Goal: Information Seeking & Learning: Learn about a topic

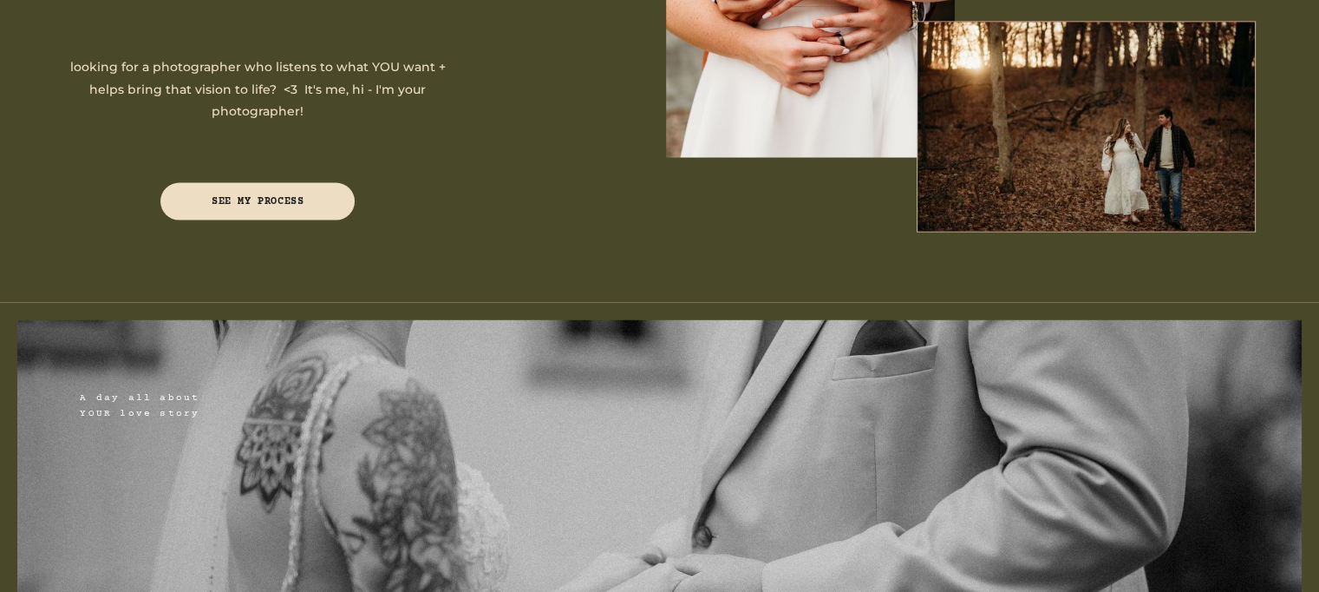
scroll to position [3383, 0]
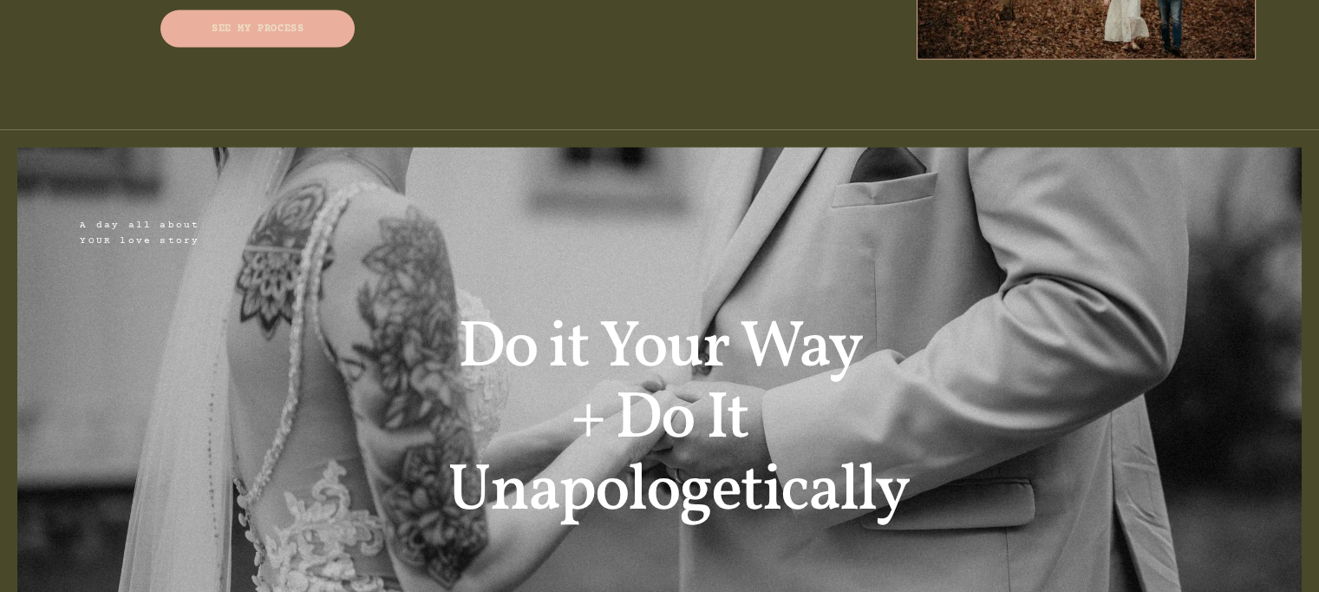
click at [246, 35] on span "See my process" at bounding box center [258, 29] width 92 height 10
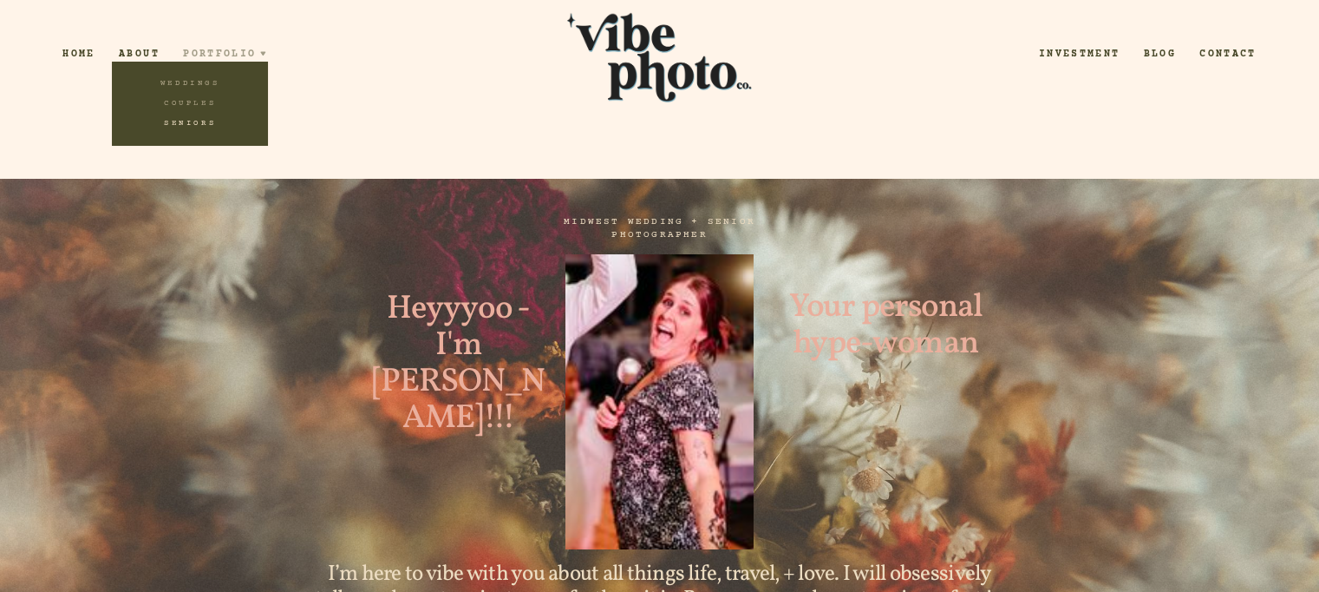
click at [193, 125] on link "Seniors" at bounding box center [190, 124] width 156 height 20
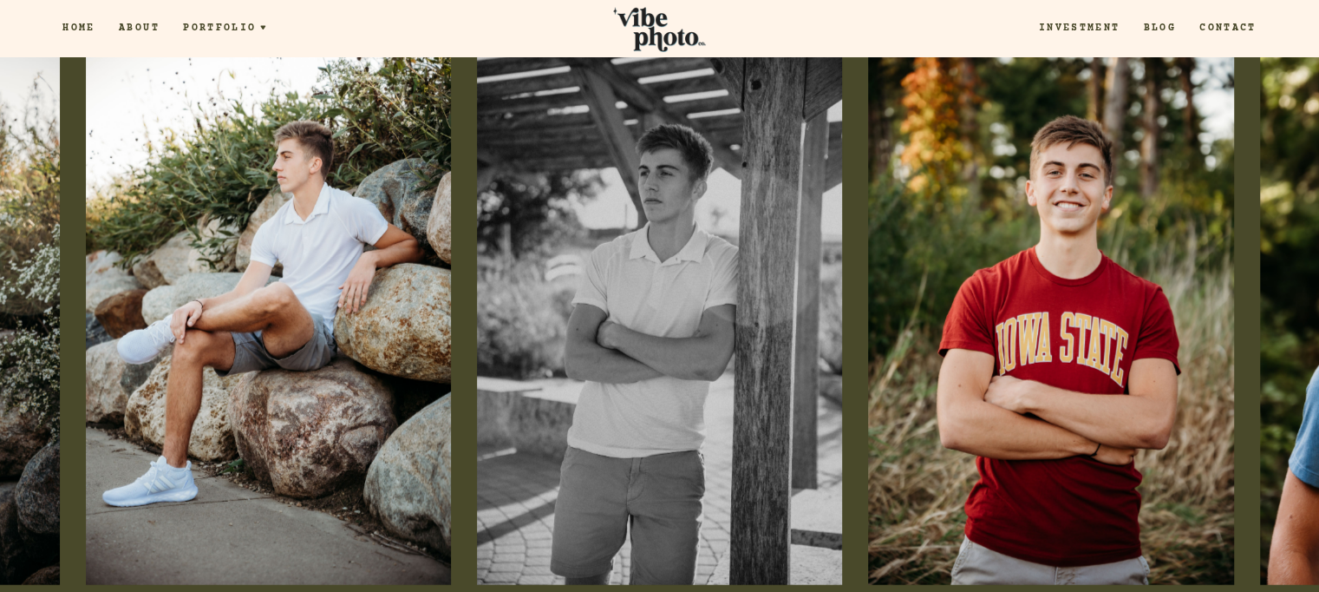
scroll to position [4511, 0]
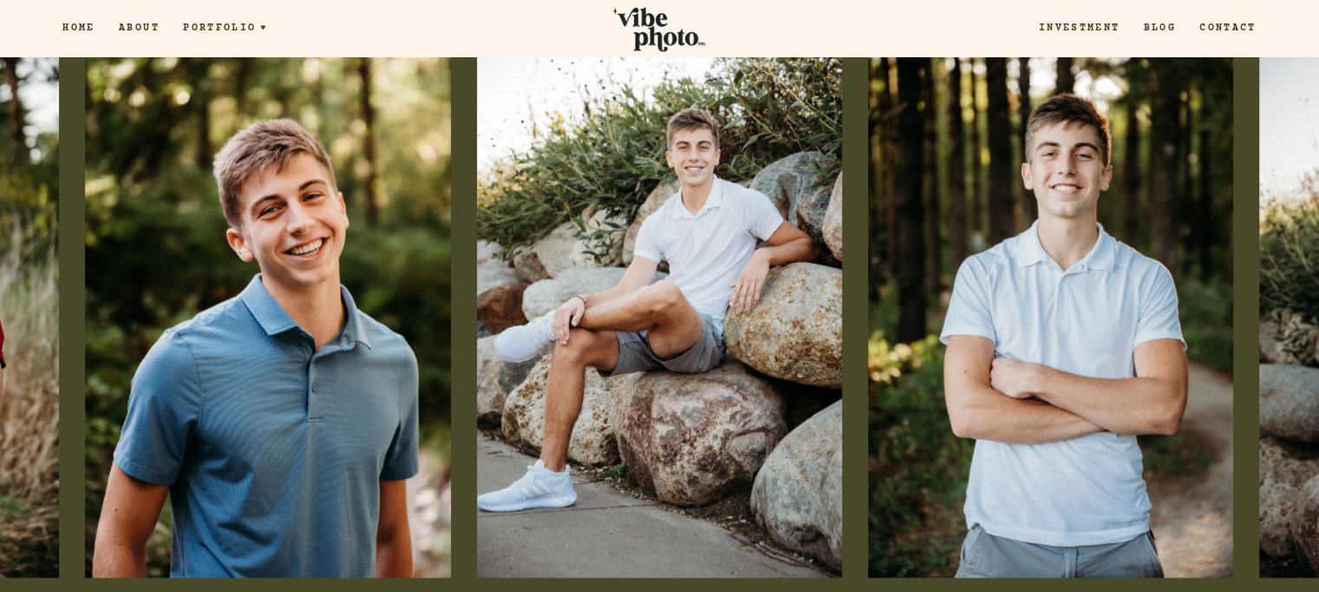
click at [1082, 26] on link "Investment" at bounding box center [1079, 28] width 105 height 15
